Goal: Navigation & Orientation: Find specific page/section

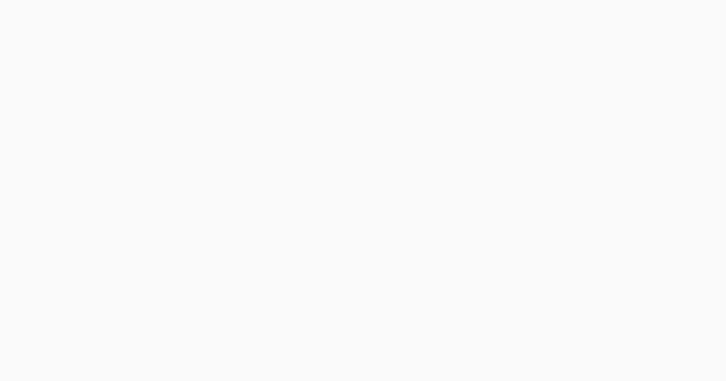
click at [267, 39] on body at bounding box center [363, 190] width 726 height 381
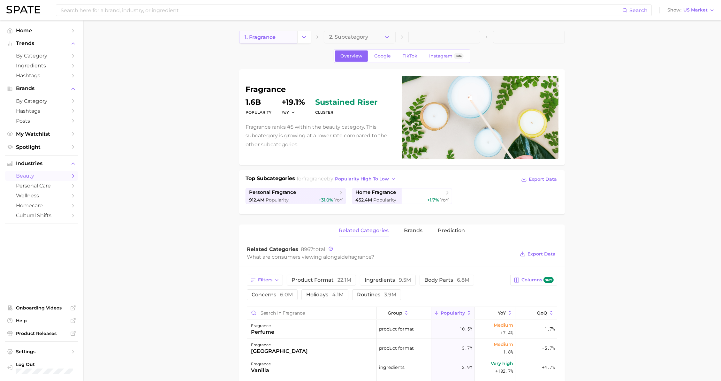
click at [297, 39] on link "1. fragrance" at bounding box center [268, 37] width 58 height 13
click at [301, 38] on icon "Change Category" at bounding box center [304, 37] width 7 height 7
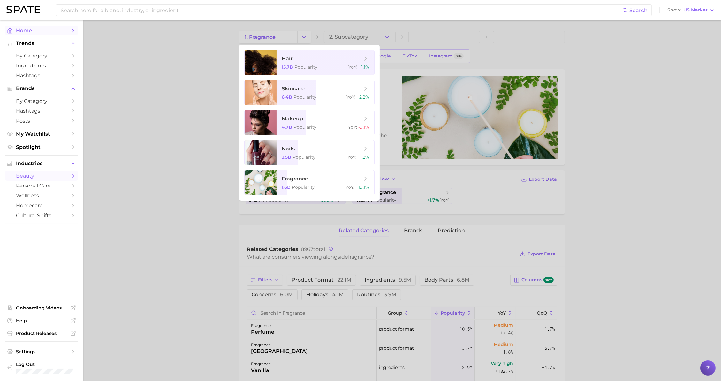
click at [46, 34] on link "Home" at bounding box center [41, 31] width 73 height 10
